Goal: Information Seeking & Learning: Learn about a topic

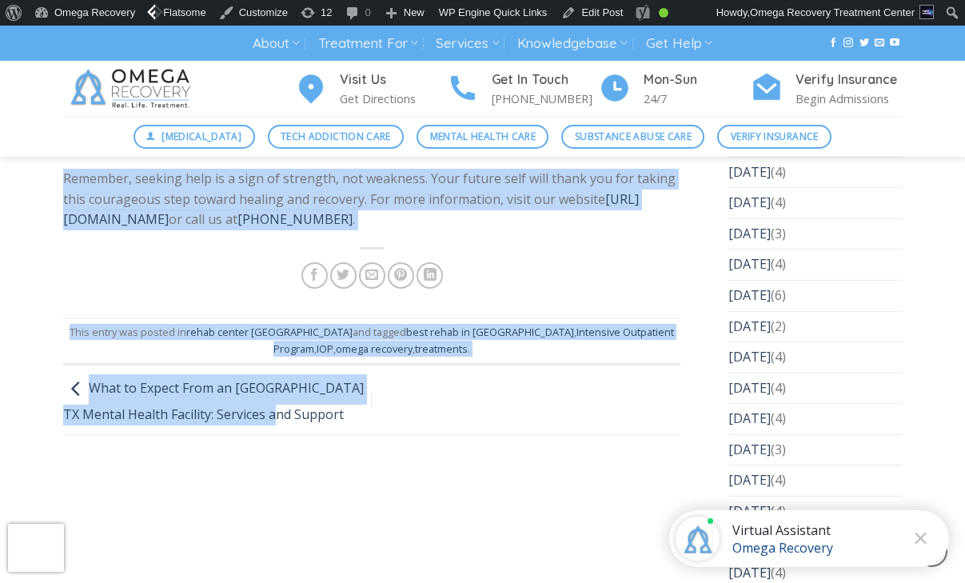
scroll to position [5897, 0]
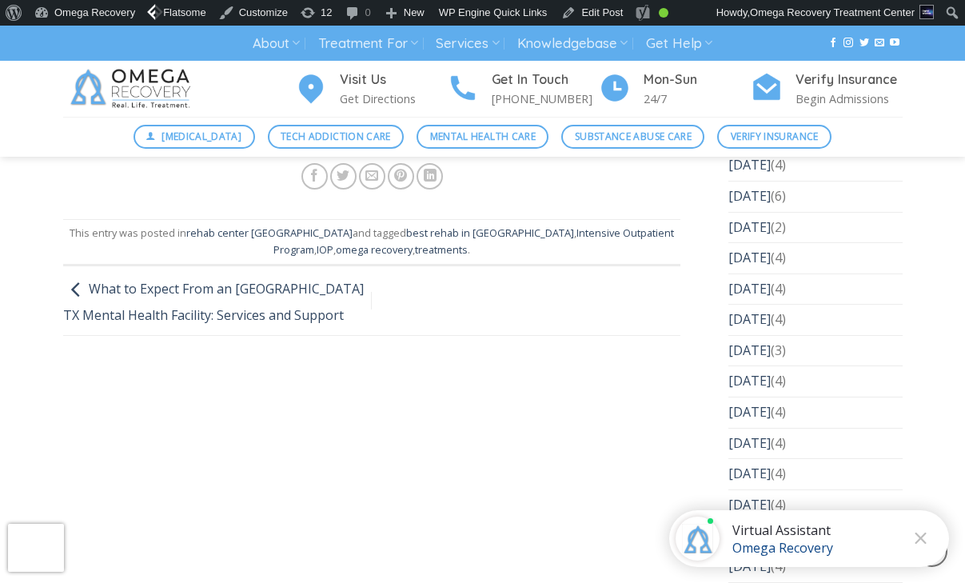
drag, startPoint x: 50, startPoint y: 302, endPoint x: 193, endPoint y: 174, distance: 192.0
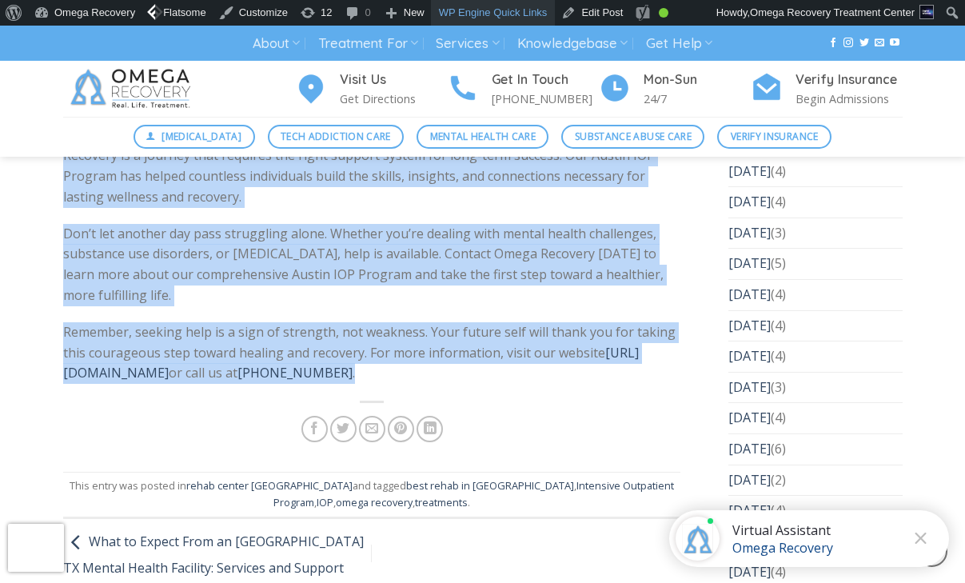
scroll to position [5605, 0]
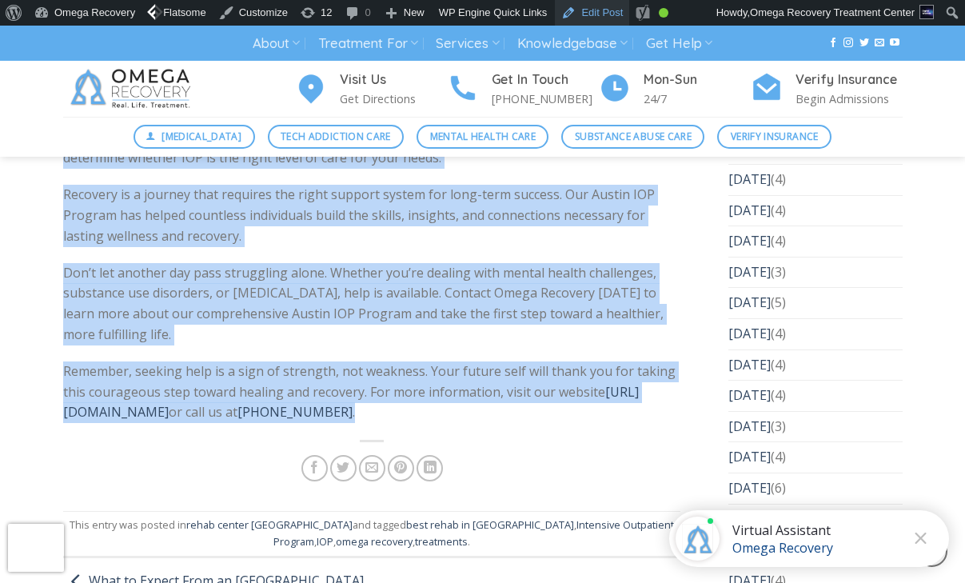
copy div "Lore ips’do sitame consec adipis elitseddo, eiusmodte incid utlabo, et dolo mag…"
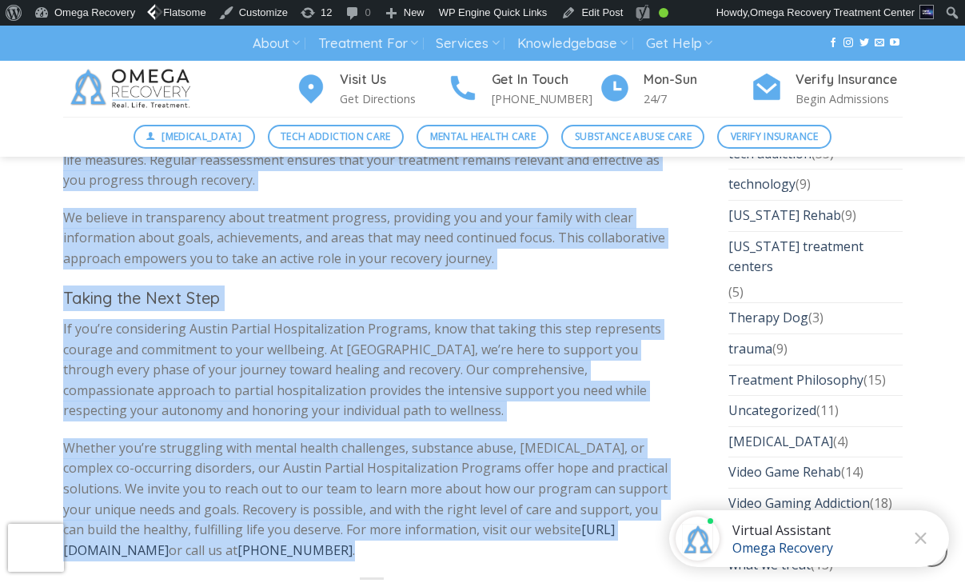
scroll to position [4944, 0]
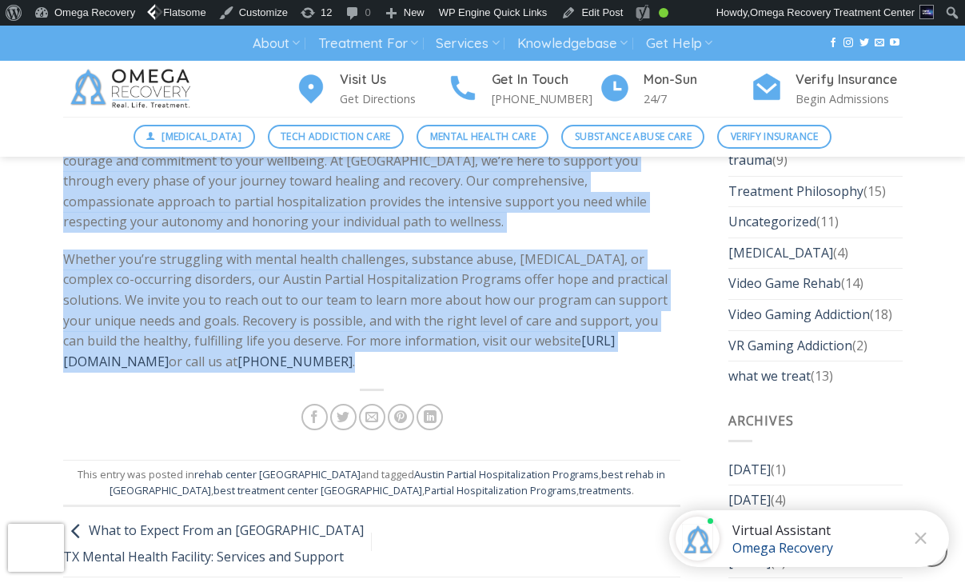
drag, startPoint x: 66, startPoint y: 386, endPoint x: 254, endPoint y: 396, distance: 189.0
copy div "When you or a loved one is struggling with mental health challenges, substance …"
